Goal: Transaction & Acquisition: Purchase product/service

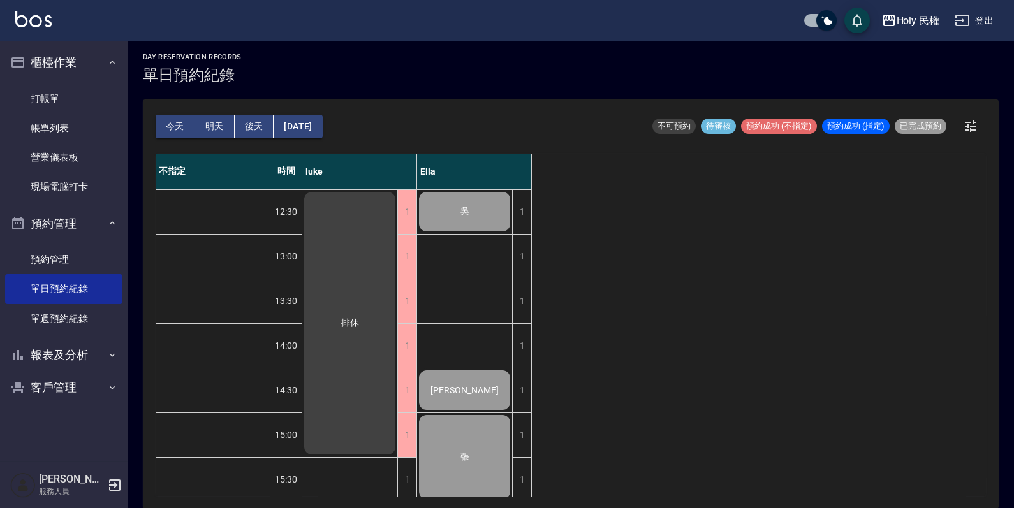
scroll to position [419, 0]
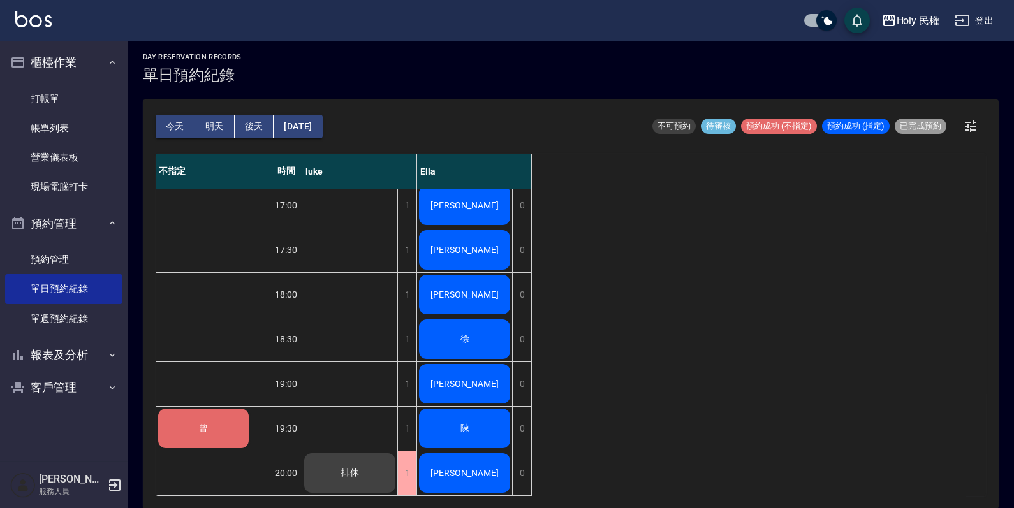
click at [201, 423] on span "曾" at bounding box center [203, 428] width 14 height 11
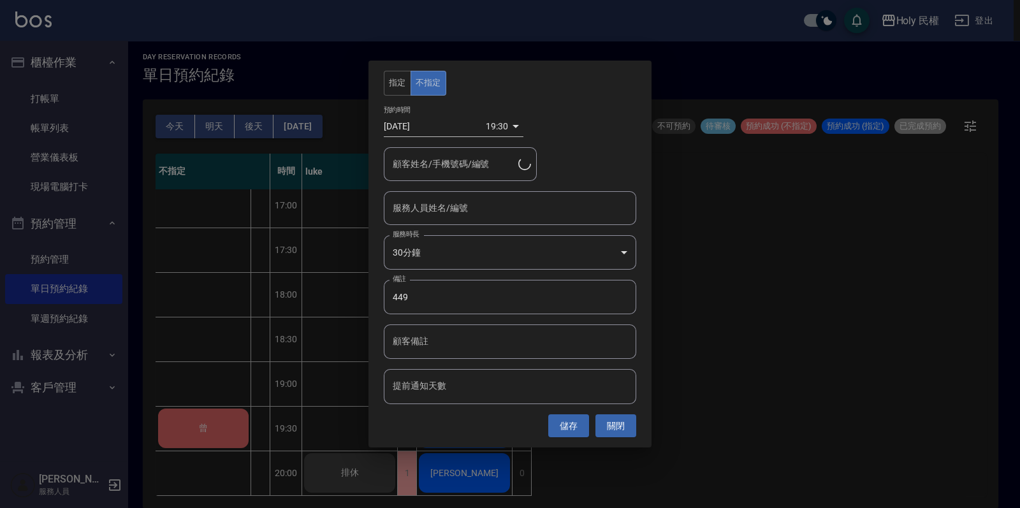
type input "曾/0988769503/"
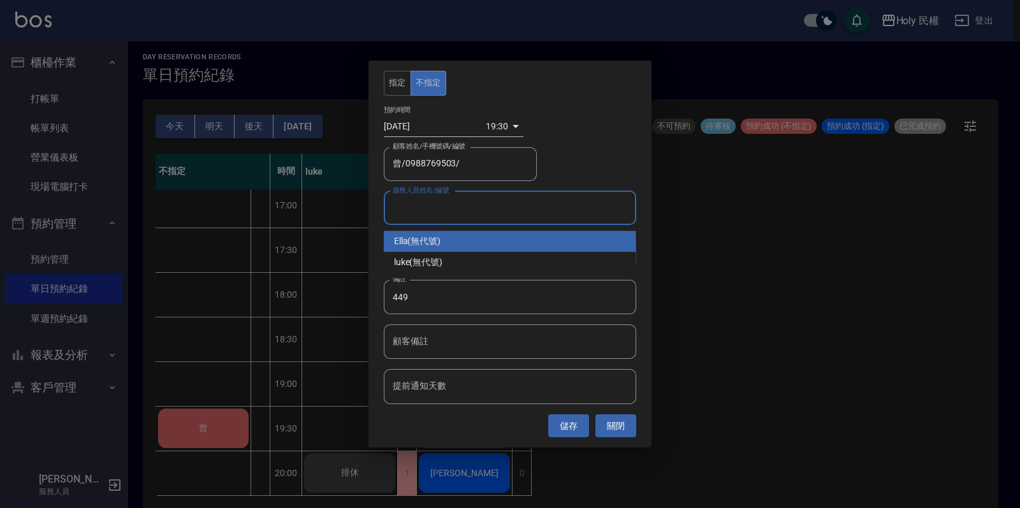
click at [443, 208] on input "服務人員姓名/編號" at bounding box center [509, 208] width 241 height 22
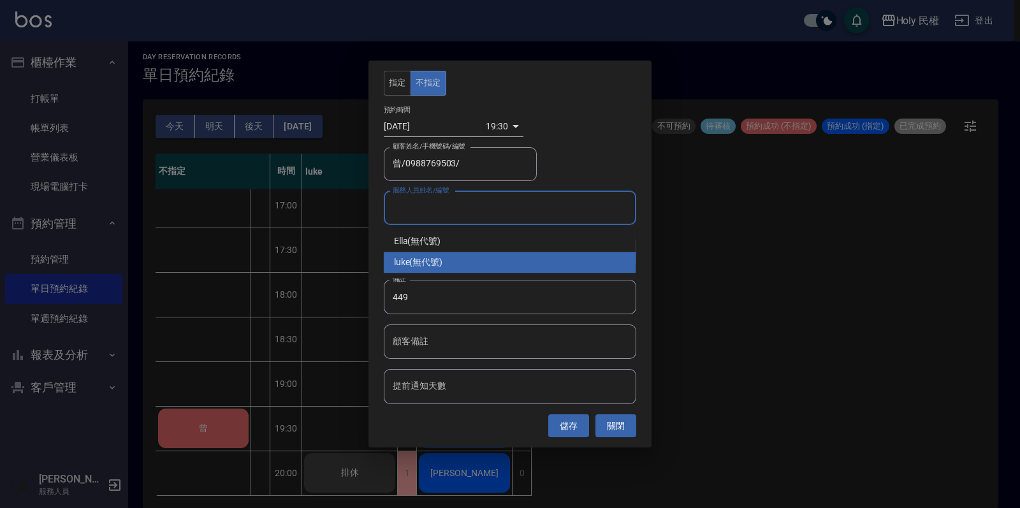
click at [433, 258] on div "luke (無代號)" at bounding box center [510, 262] width 252 height 21
type input "luke(無代號)"
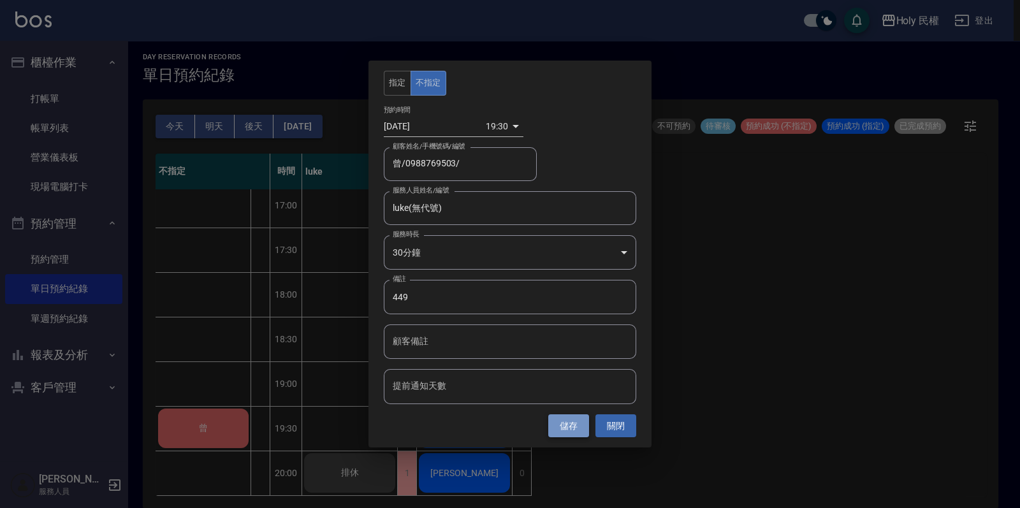
click at [574, 425] on button "儲存" at bounding box center [568, 426] width 41 height 24
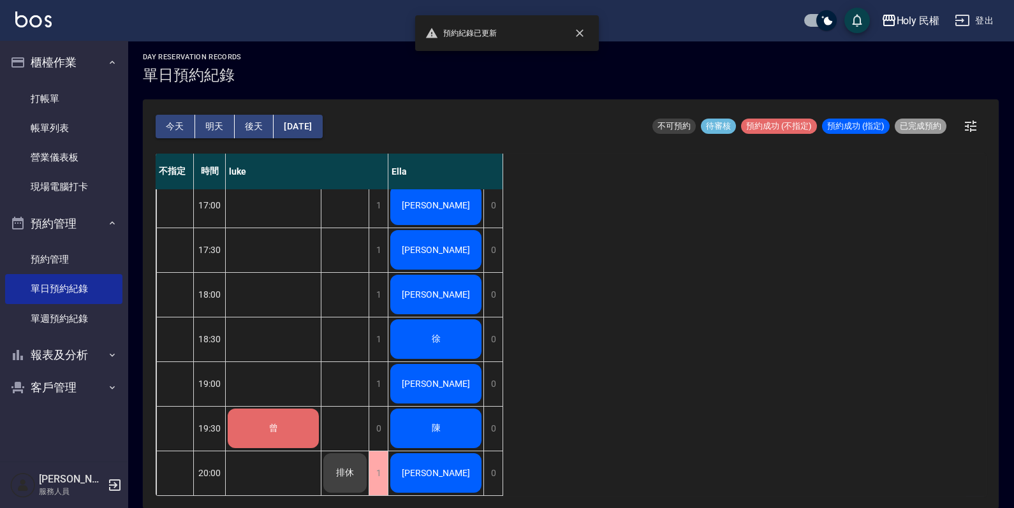
click at [291, 412] on div "曾" at bounding box center [273, 428] width 95 height 43
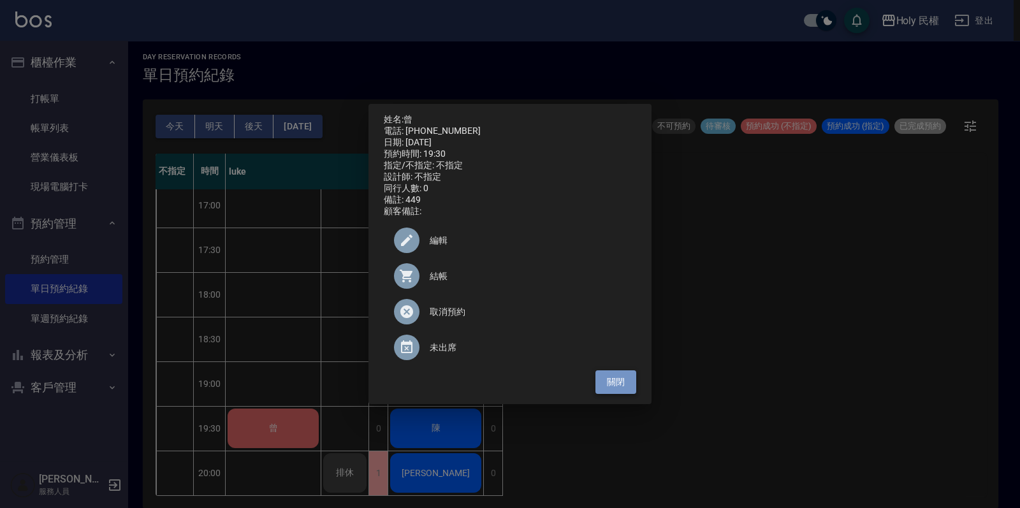
click at [618, 392] on button "關閉" at bounding box center [615, 382] width 41 height 24
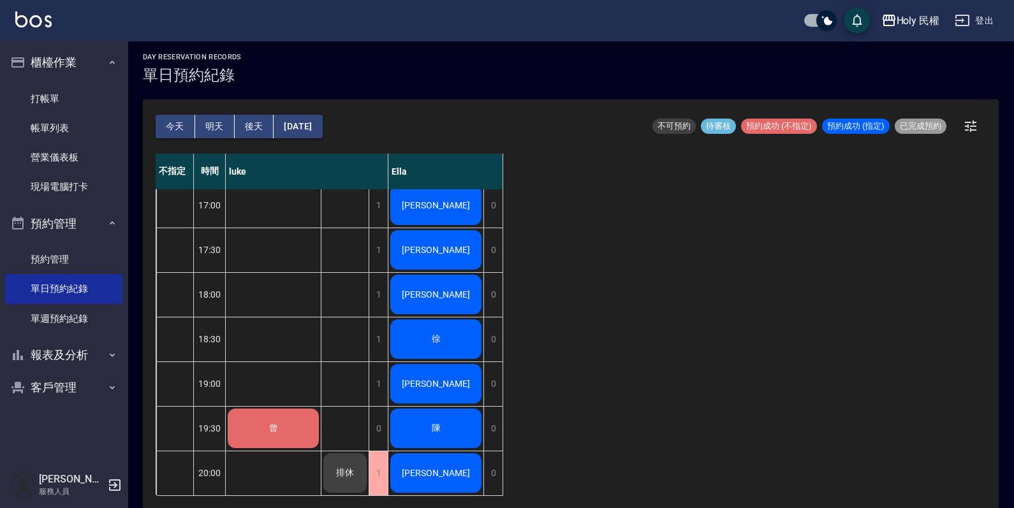
click at [256, 408] on div "曾" at bounding box center [273, 428] width 95 height 43
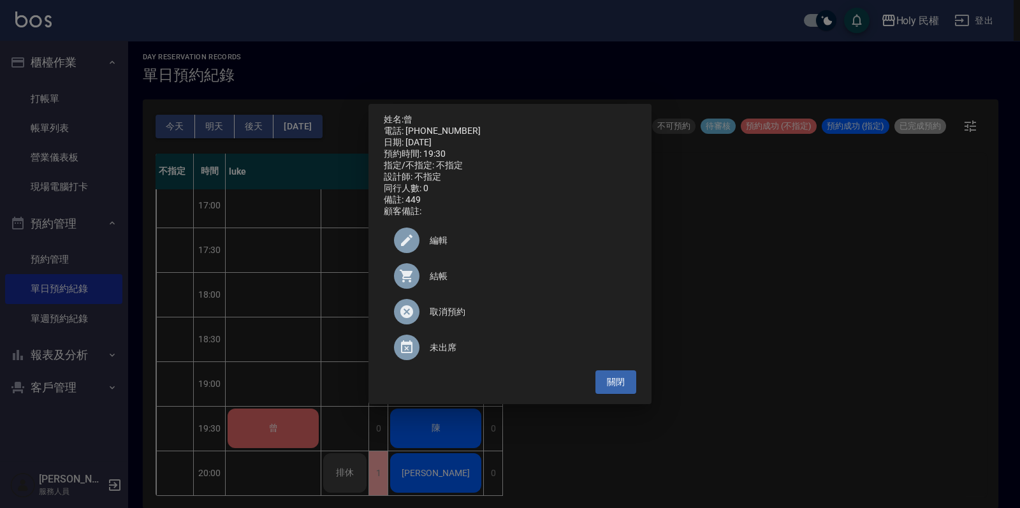
click at [437, 281] on span "結帳" at bounding box center [528, 276] width 196 height 13
click at [608, 381] on button "關閉" at bounding box center [615, 382] width 41 height 24
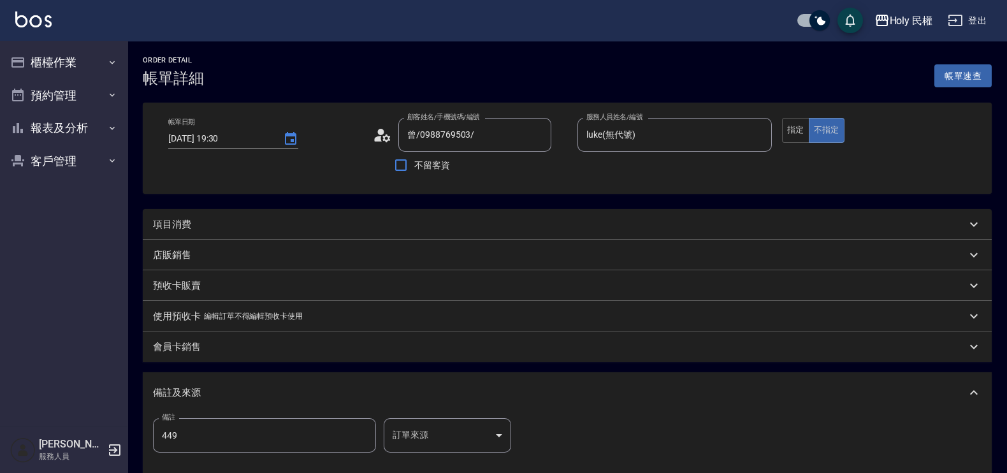
click at [405, 221] on div "項目消費" at bounding box center [559, 224] width 813 height 13
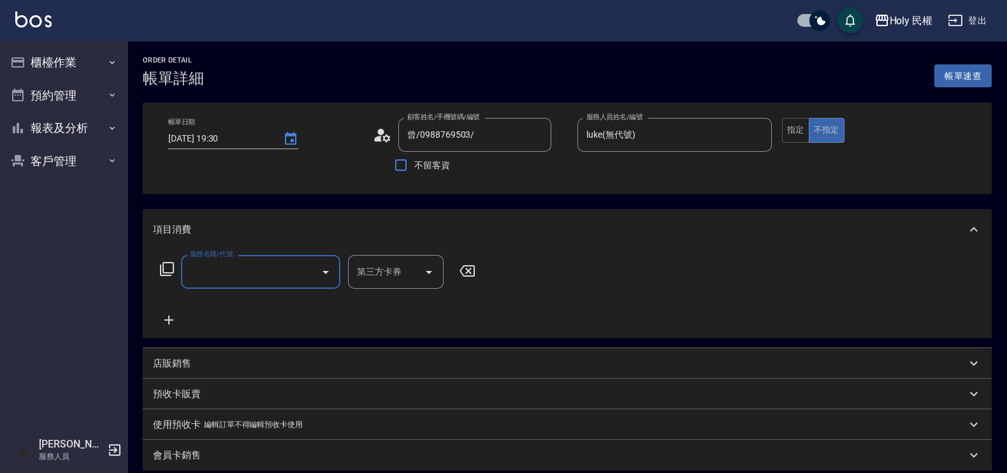
click at [280, 283] on input "服務名稱/代號" at bounding box center [251, 272] width 129 height 22
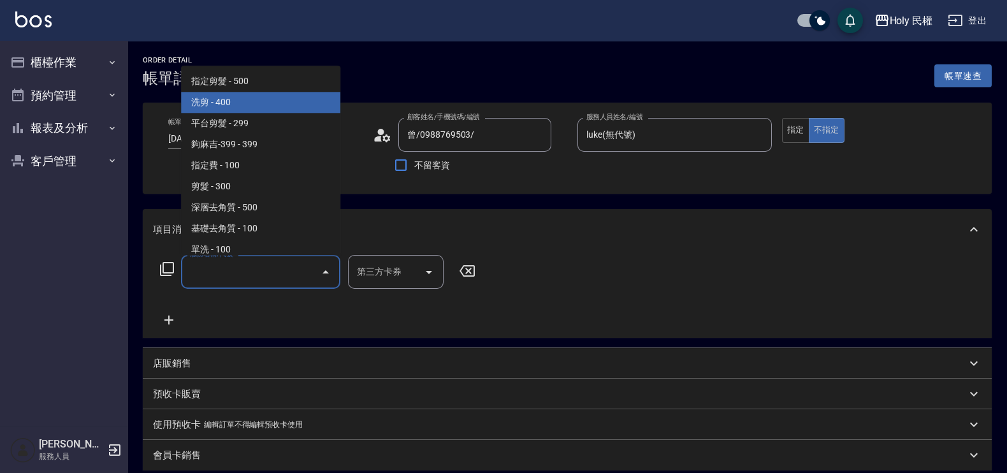
click at [230, 101] on span "洗剪 - 400" at bounding box center [260, 102] width 159 height 21
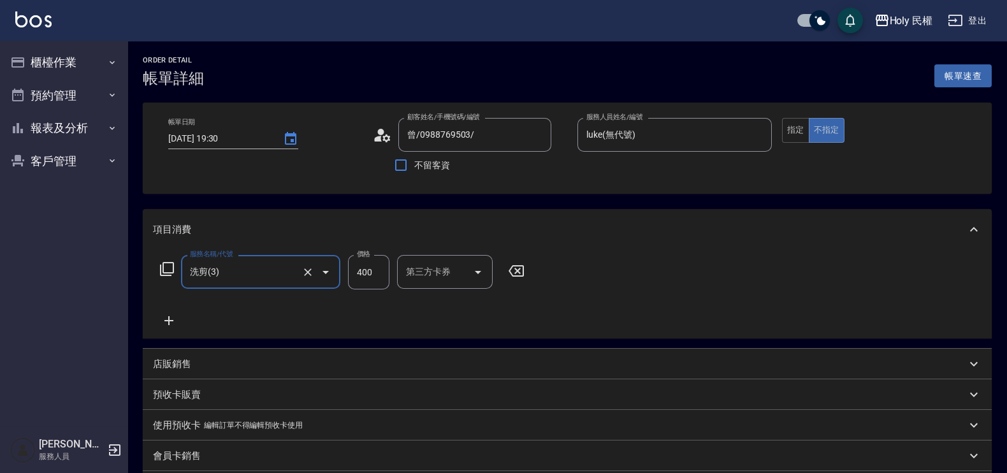
click at [326, 277] on icon "Open" at bounding box center [325, 272] width 15 height 15
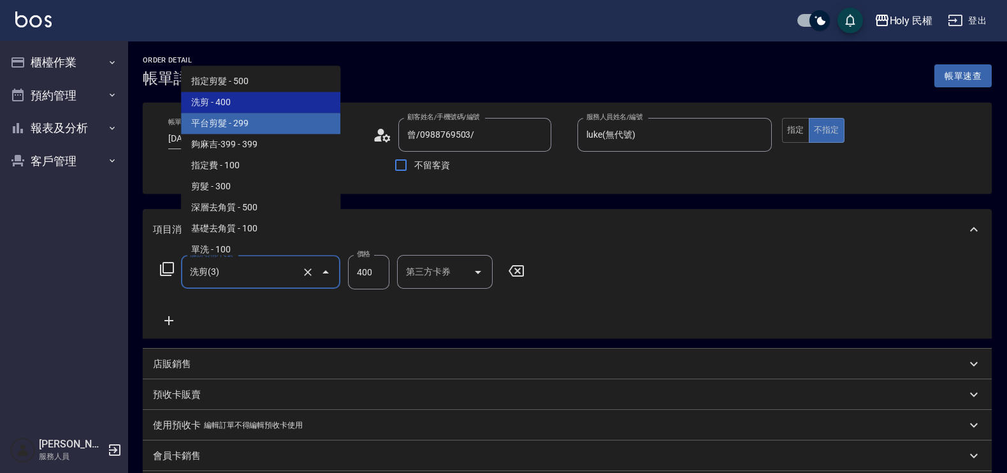
click at [243, 124] on span "平台剪髮 - 299" at bounding box center [260, 123] width 159 height 21
type input "平台剪髮(4)"
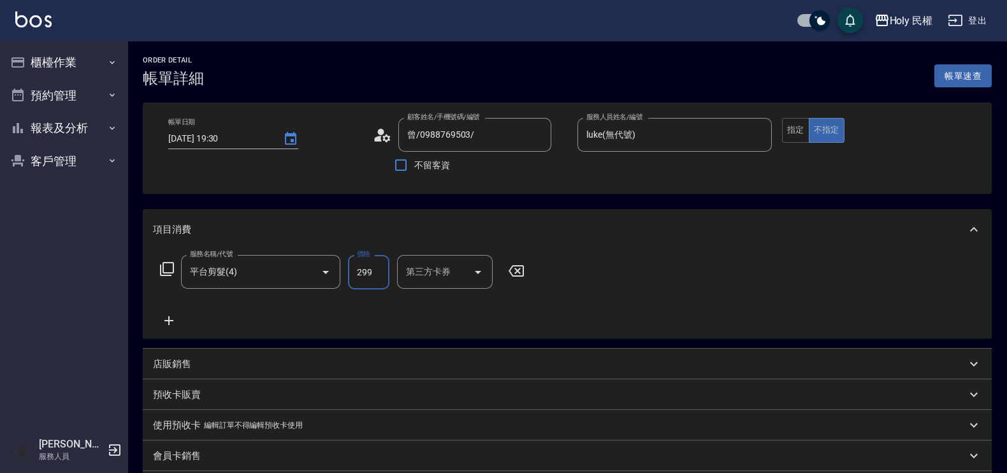
click at [377, 270] on input "299" at bounding box center [368, 272] width 41 height 34
type input "349"
click at [455, 268] on input "第三方卡券" at bounding box center [435, 272] width 65 height 22
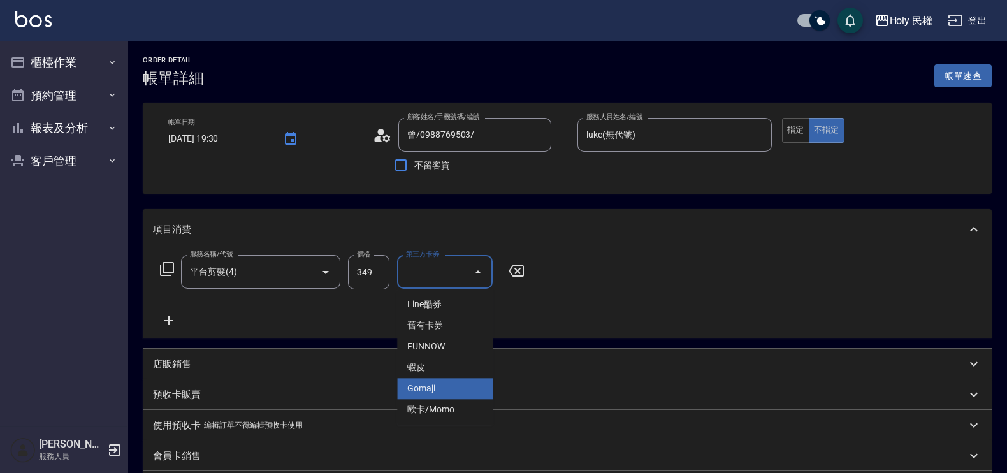
click at [440, 388] on span "Gomaji" at bounding box center [445, 388] width 96 height 21
type input "Gomaji"
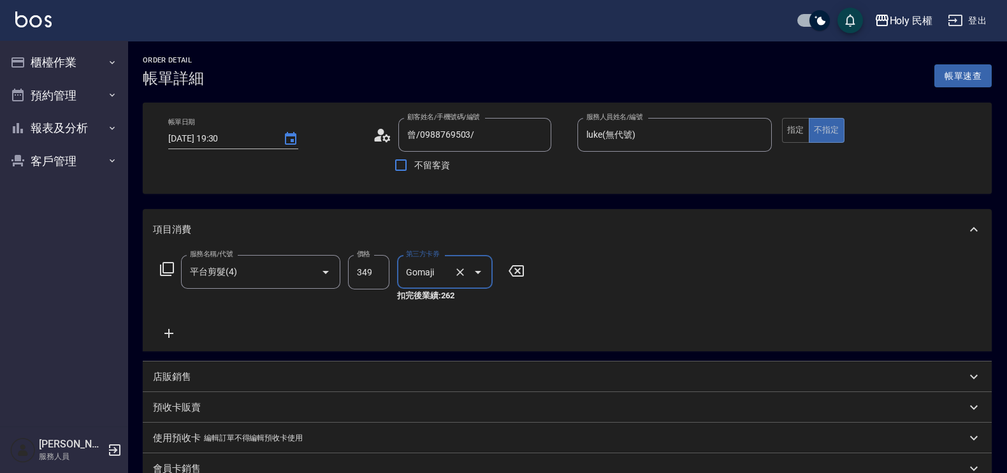
scroll to position [239, 0]
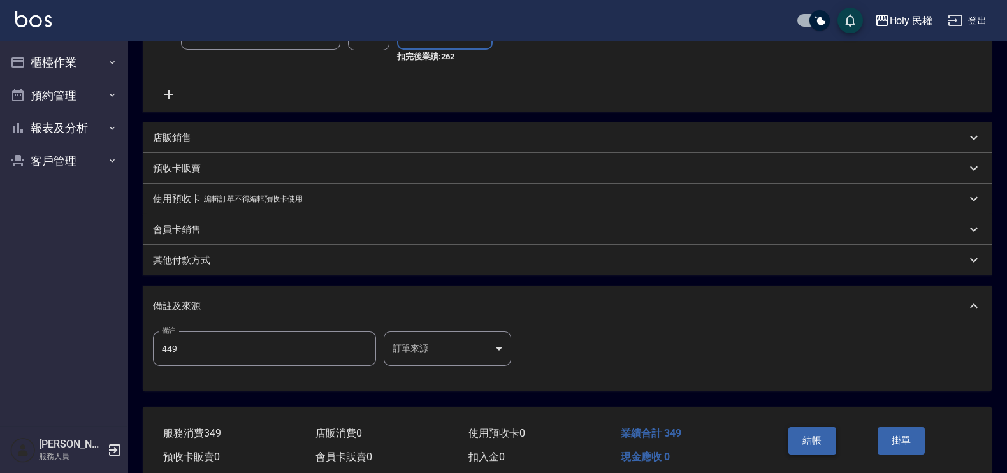
click at [819, 443] on button "結帳" at bounding box center [813, 440] width 48 height 27
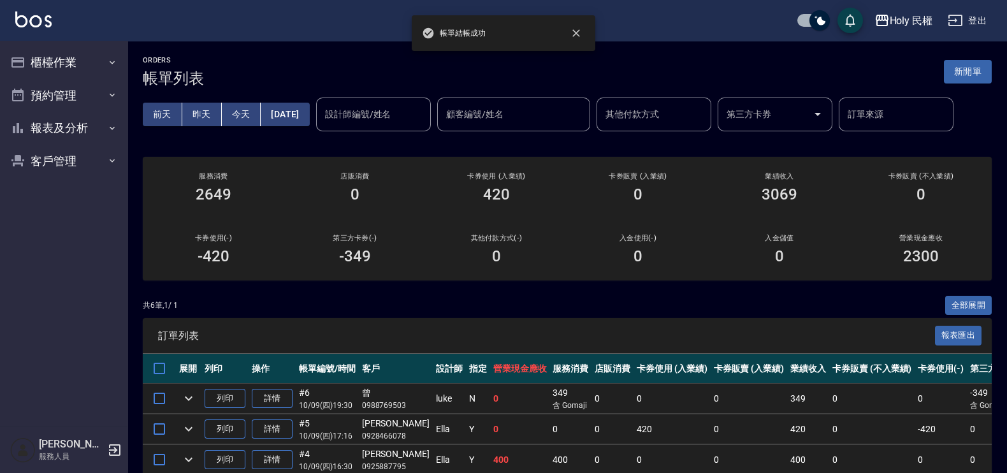
scroll to position [154, 0]
